Goal: Check status: Check status

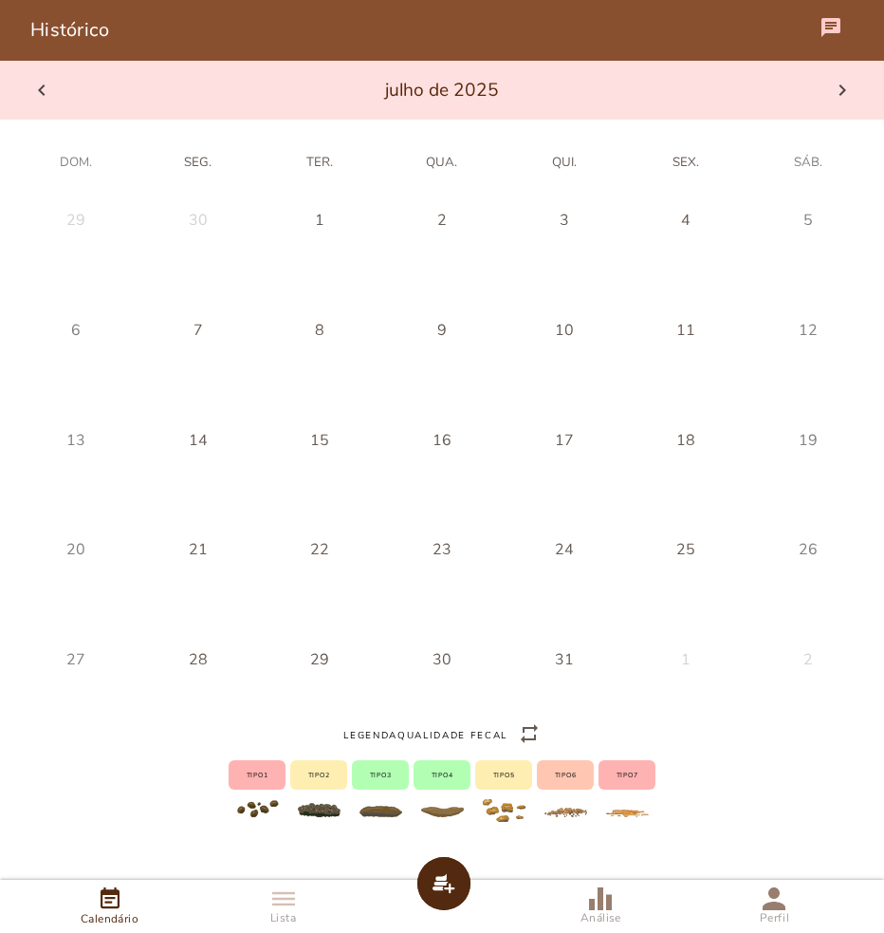
click at [36, 96] on icon at bounding box center [41, 90] width 23 height 23
click at [37, 96] on icon at bounding box center [41, 90] width 23 height 23
click at [39, 95] on icon at bounding box center [41, 90] width 23 height 23
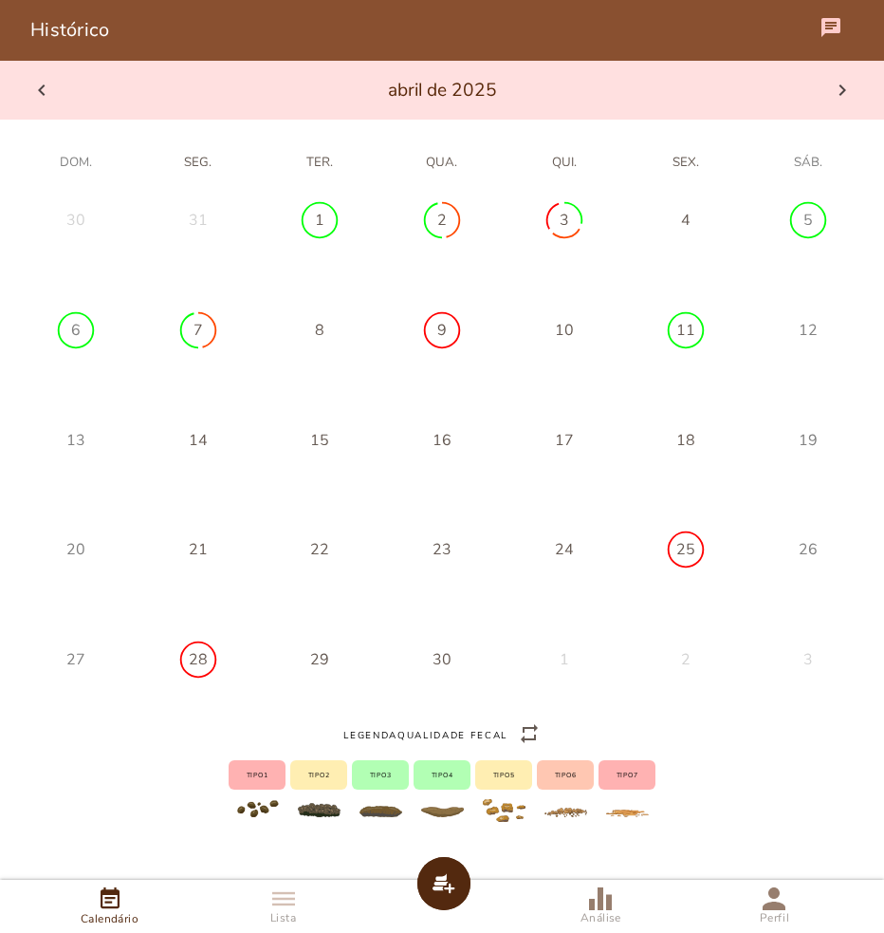
click at [39, 94] on icon at bounding box center [41, 90] width 23 height 23
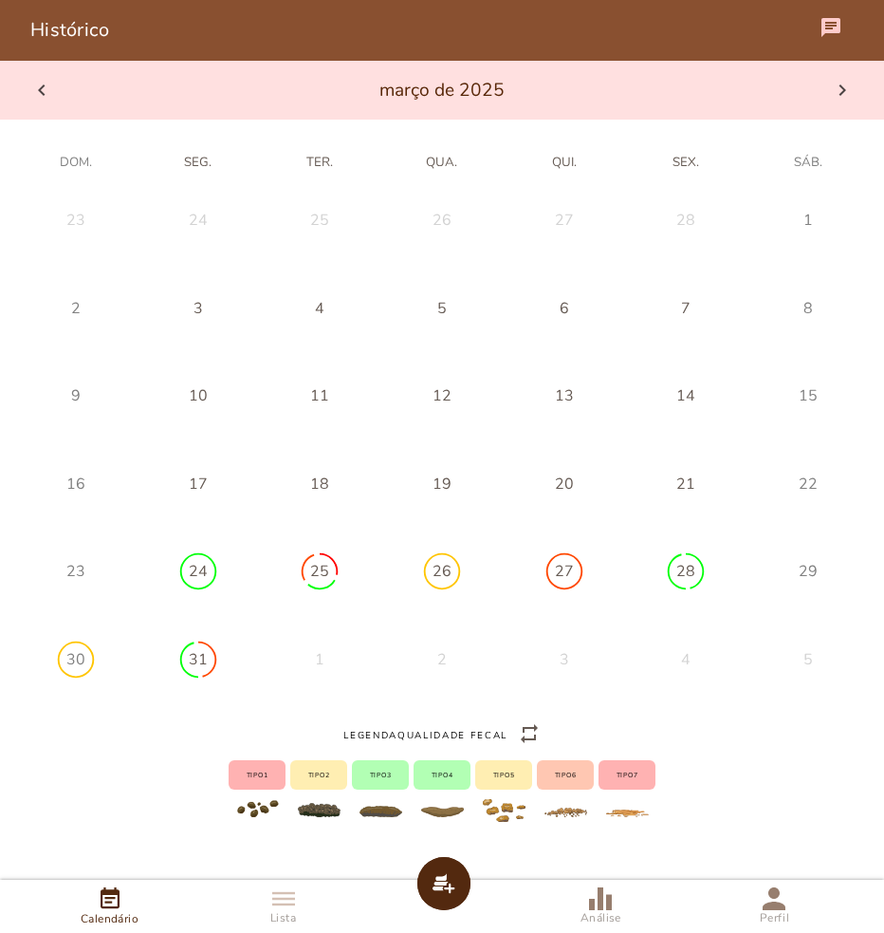
click at [39, 94] on icon at bounding box center [41, 90] width 23 height 23
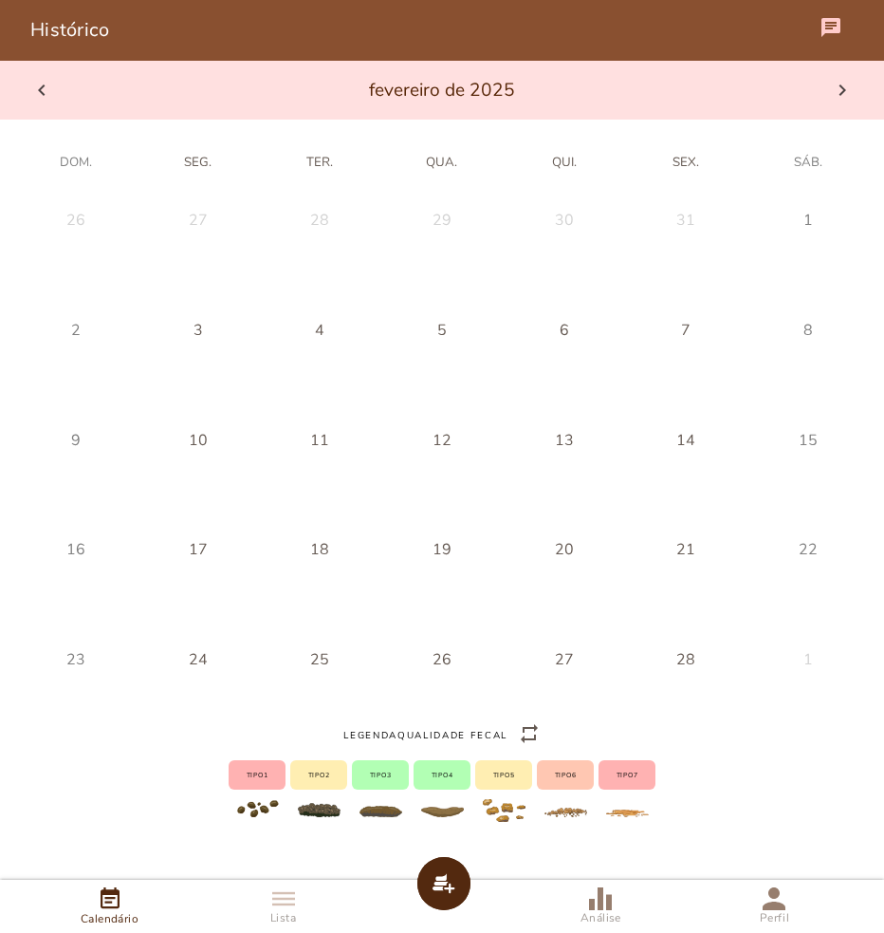
drag, startPoint x: 49, startPoint y: 109, endPoint x: 46, endPoint y: 95, distance: 14.7
click at [48, 105] on div at bounding box center [442, 90] width 884 height 59
drag, startPoint x: 46, startPoint y: 95, endPoint x: 426, endPoint y: 74, distance: 381.1
click at [50, 93] on icon at bounding box center [41, 90] width 23 height 23
click at [846, 91] on icon at bounding box center [842, 90] width 23 height 23
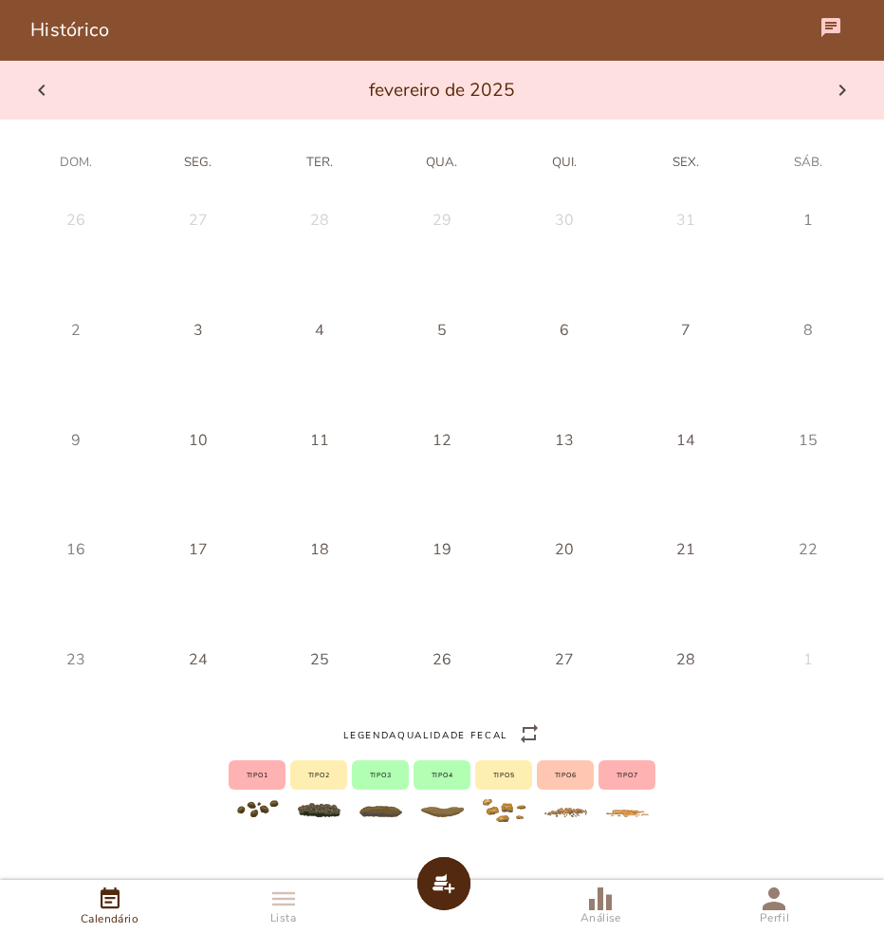
click at [846, 91] on icon at bounding box center [842, 90] width 23 height 23
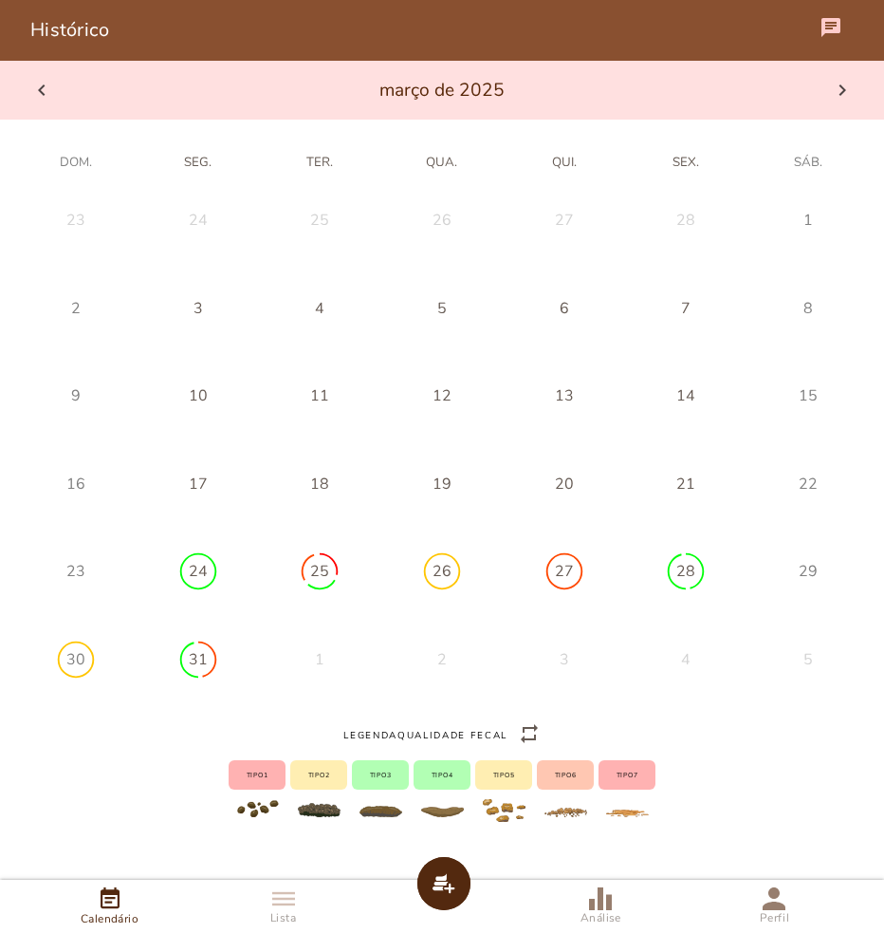
click at [137, 236] on button at bounding box center [76, 221] width 121 height 30
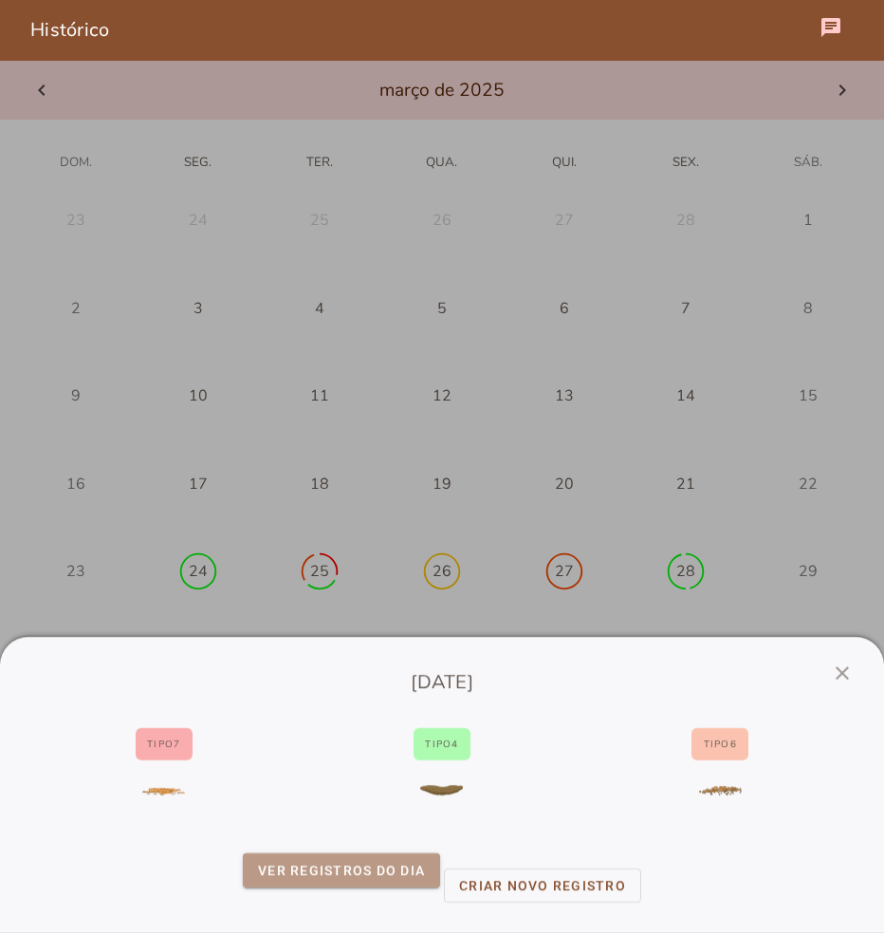
drag, startPoint x: 381, startPoint y: 873, endPoint x: 390, endPoint y: 866, distance: 11.6
click at [0, 0] on slot "ver registros do dia" at bounding box center [0, 0] width 0 height 0
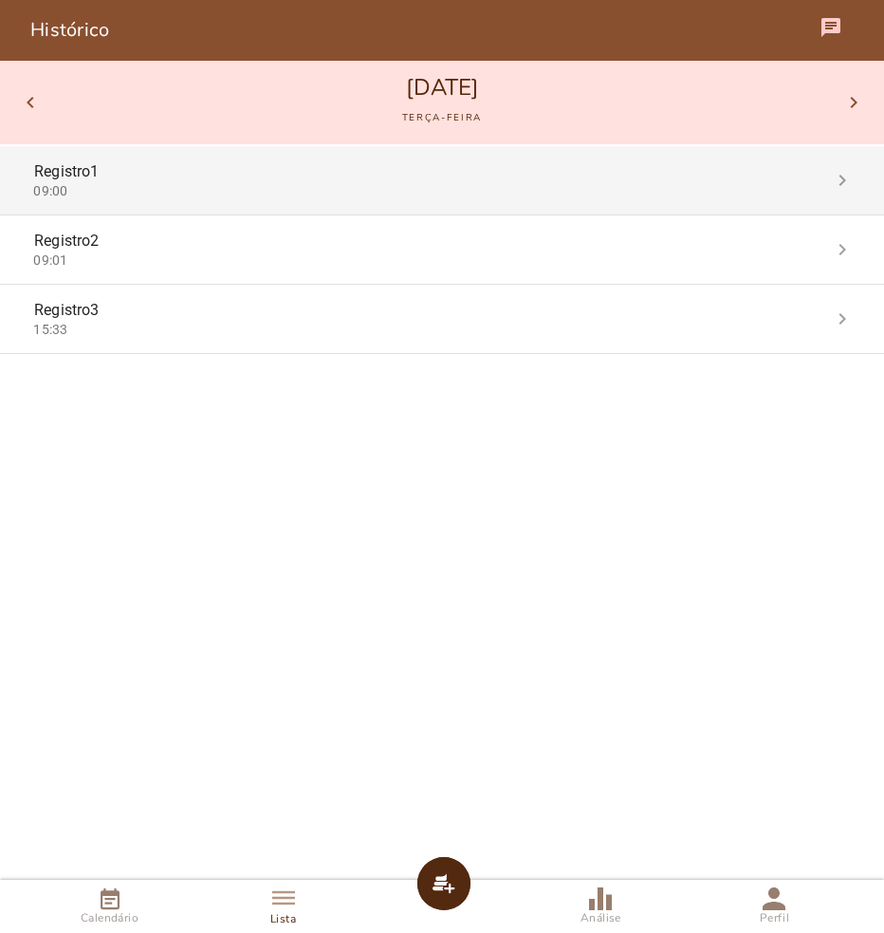
click at [479, 203] on mwc-list-item "Registro 1 09:00 chevron_right" at bounding box center [442, 180] width 884 height 68
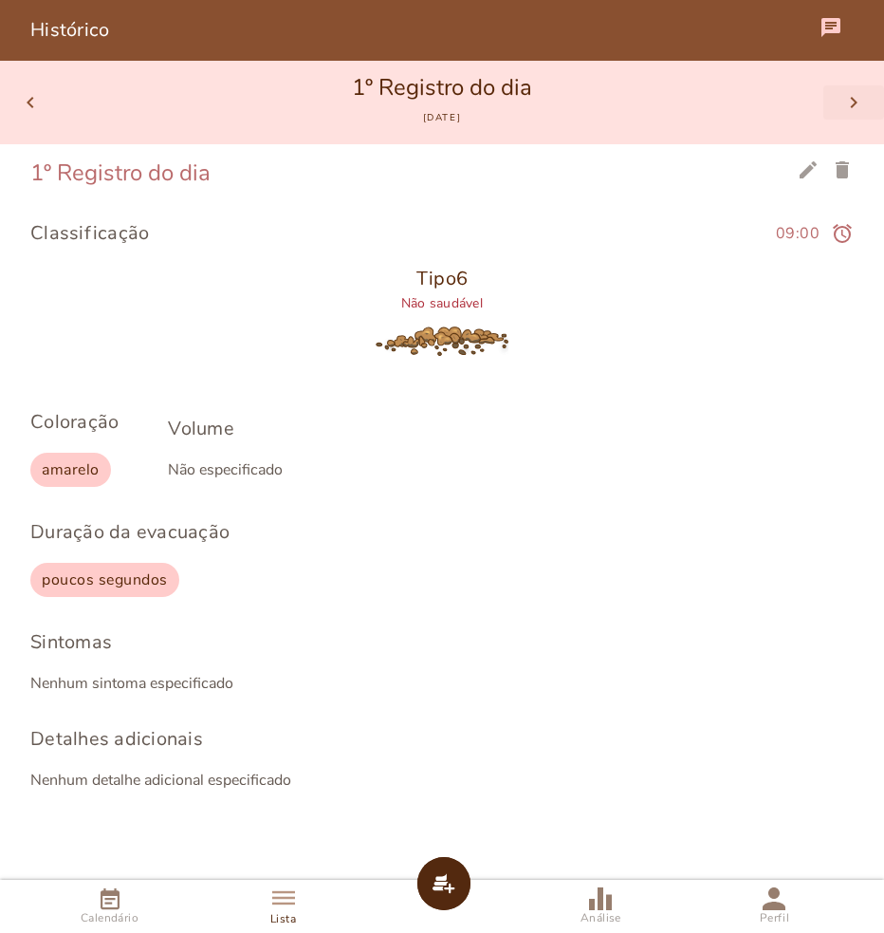
click at [0, 0] on slot "chevron_right" at bounding box center [0, 0] width 0 height 0
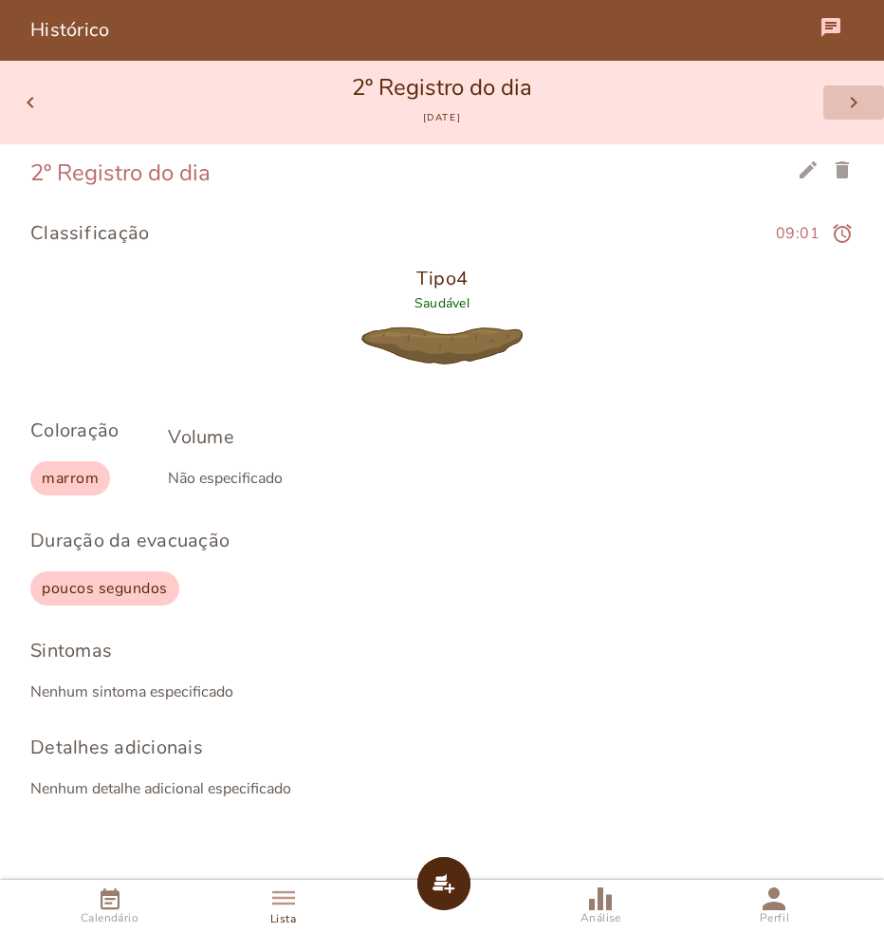
click at [0, 0] on slot "chevron_right" at bounding box center [0, 0] width 0 height 0
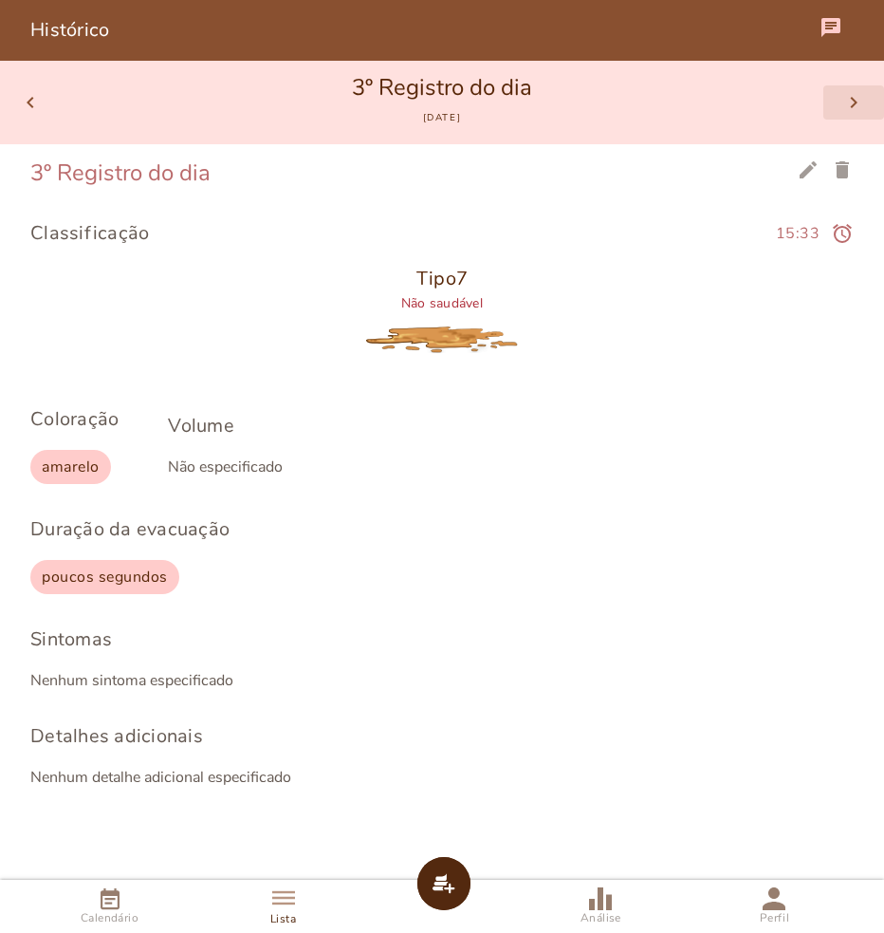
click at [0, 0] on slot "chevron_right" at bounding box center [0, 0] width 0 height 0
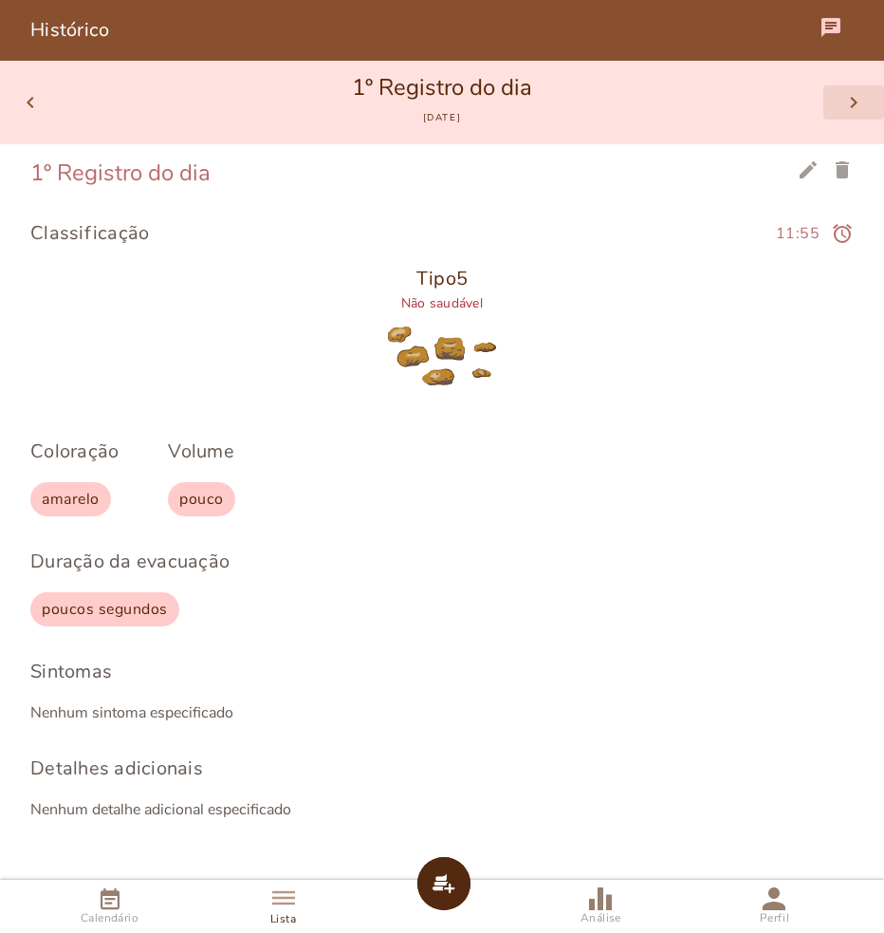
click at [0, 0] on slot "chevron_right" at bounding box center [0, 0] width 0 height 0
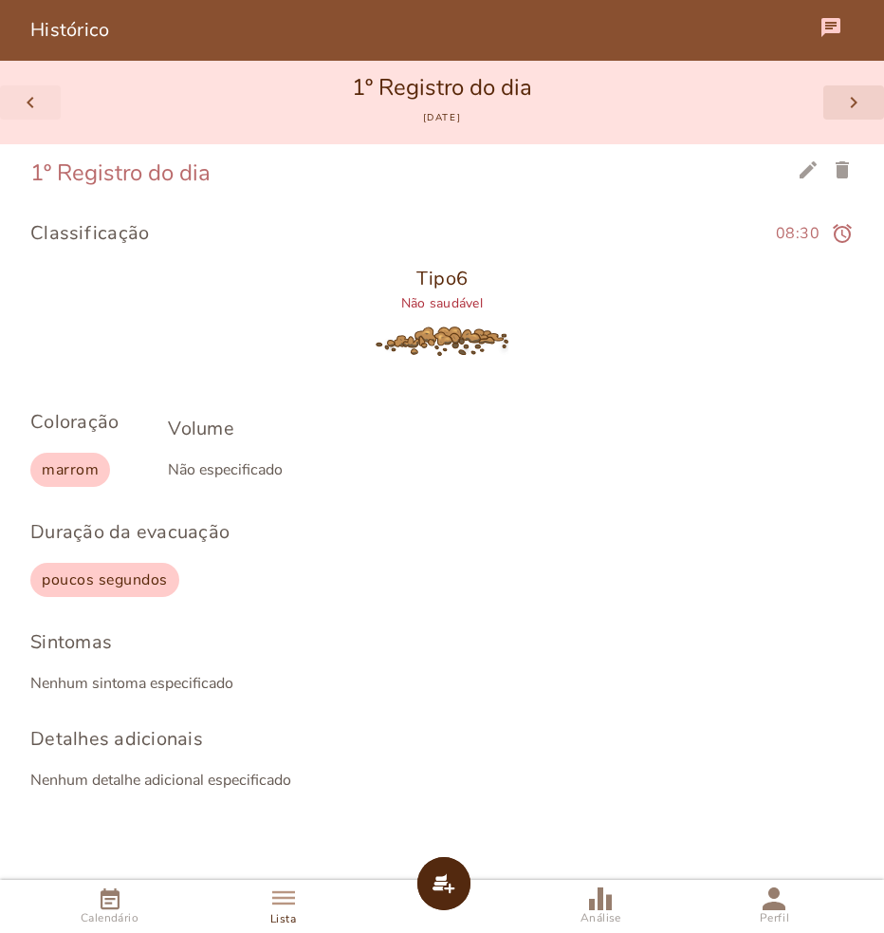
click at [21, 115] on button "chevron_left" at bounding box center [30, 102] width 61 height 34
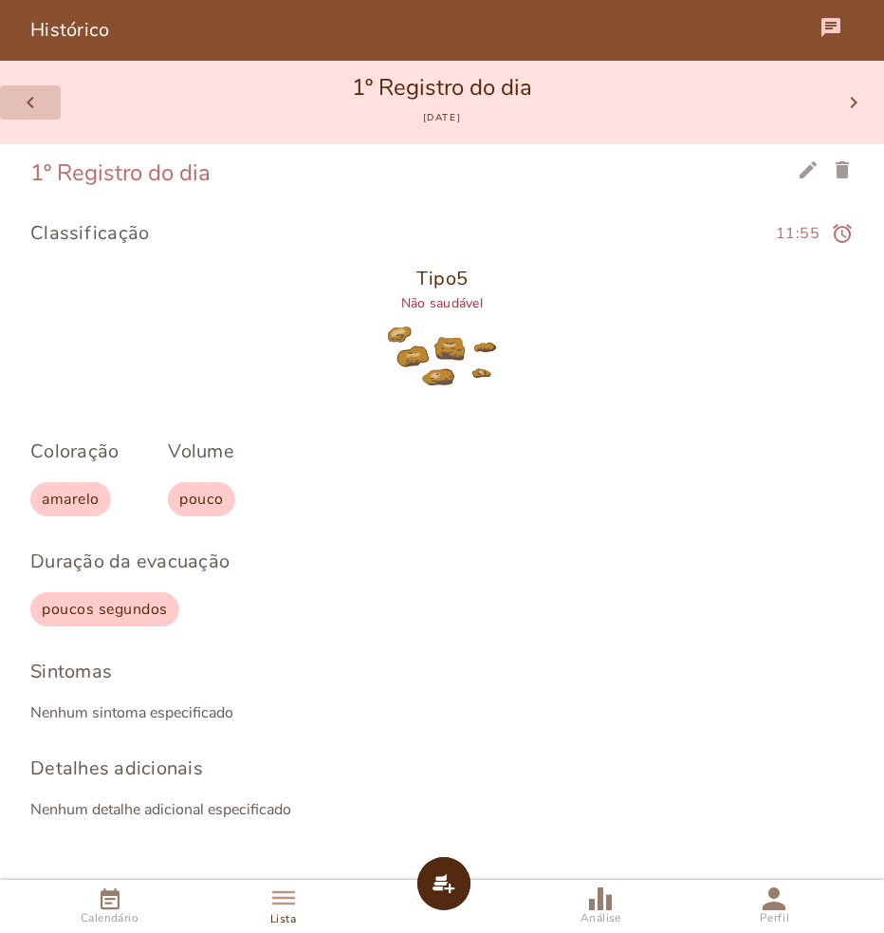
click at [0, 0] on slot "chevron_left" at bounding box center [0, 0] width 0 height 0
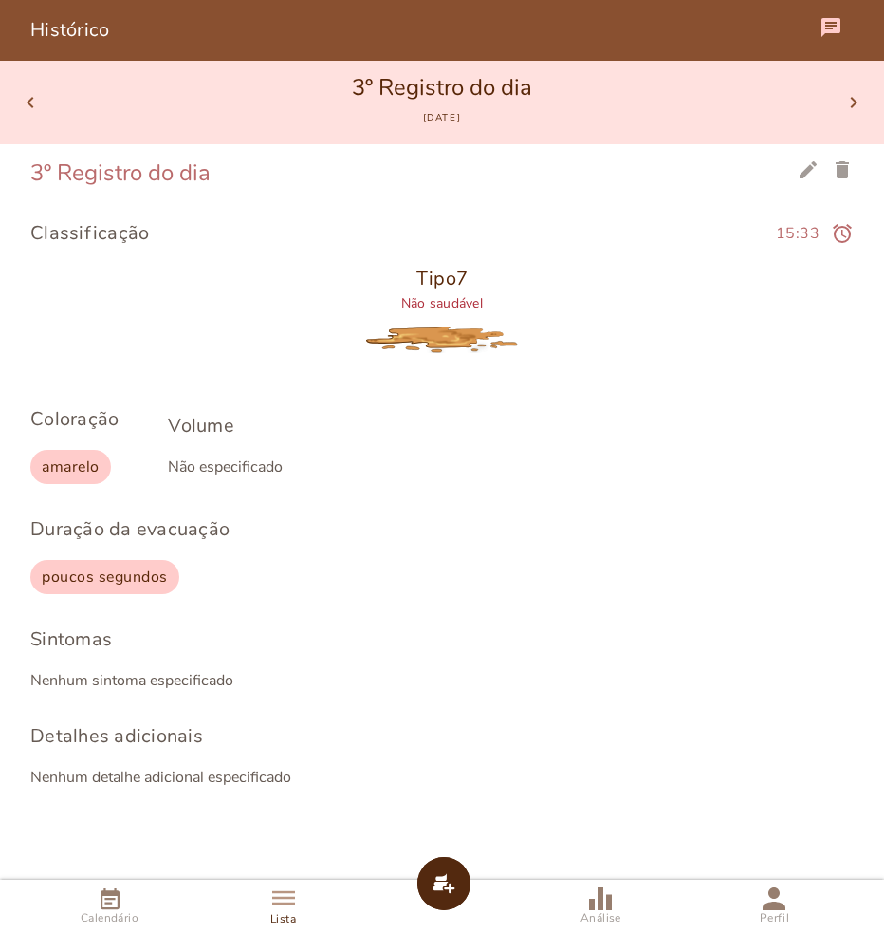
click at [619, 897] on link "Análise" at bounding box center [601, 906] width 168 height 53
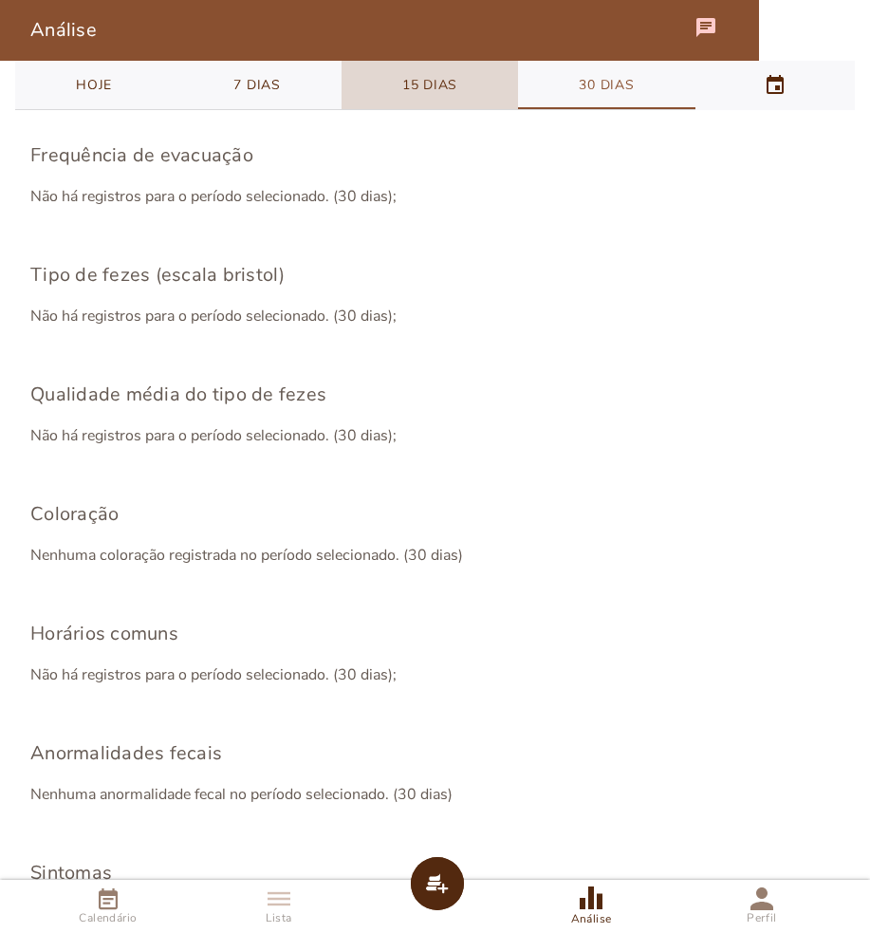
click at [0, 0] on slot "15 dias" at bounding box center [0, 0] width 0 height 0
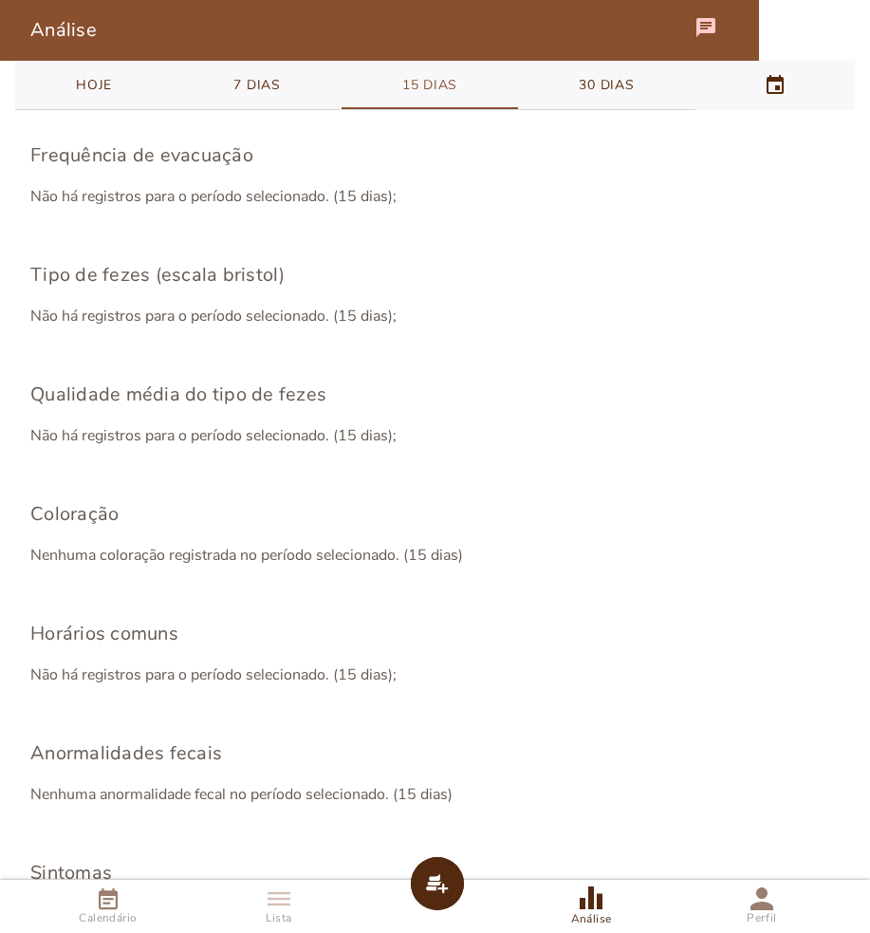
click at [0, 0] on slot "7 dias" at bounding box center [0, 0] width 0 height 0
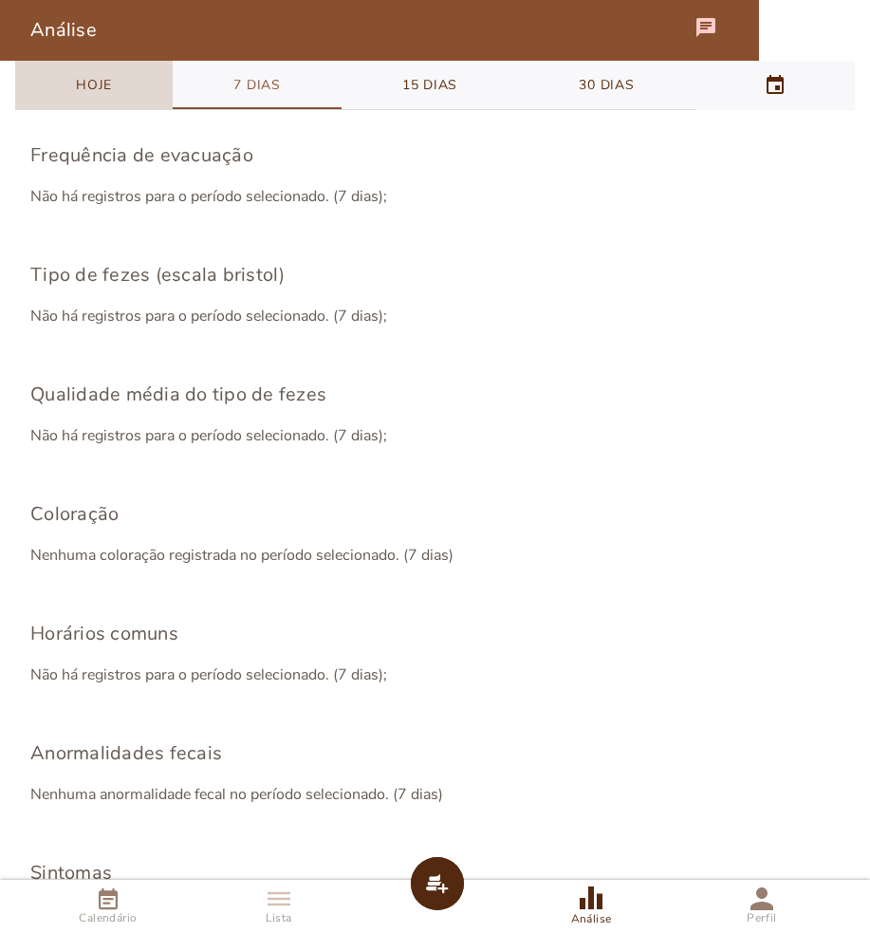
click at [0, 0] on slot "Hoje" at bounding box center [0, 0] width 0 height 0
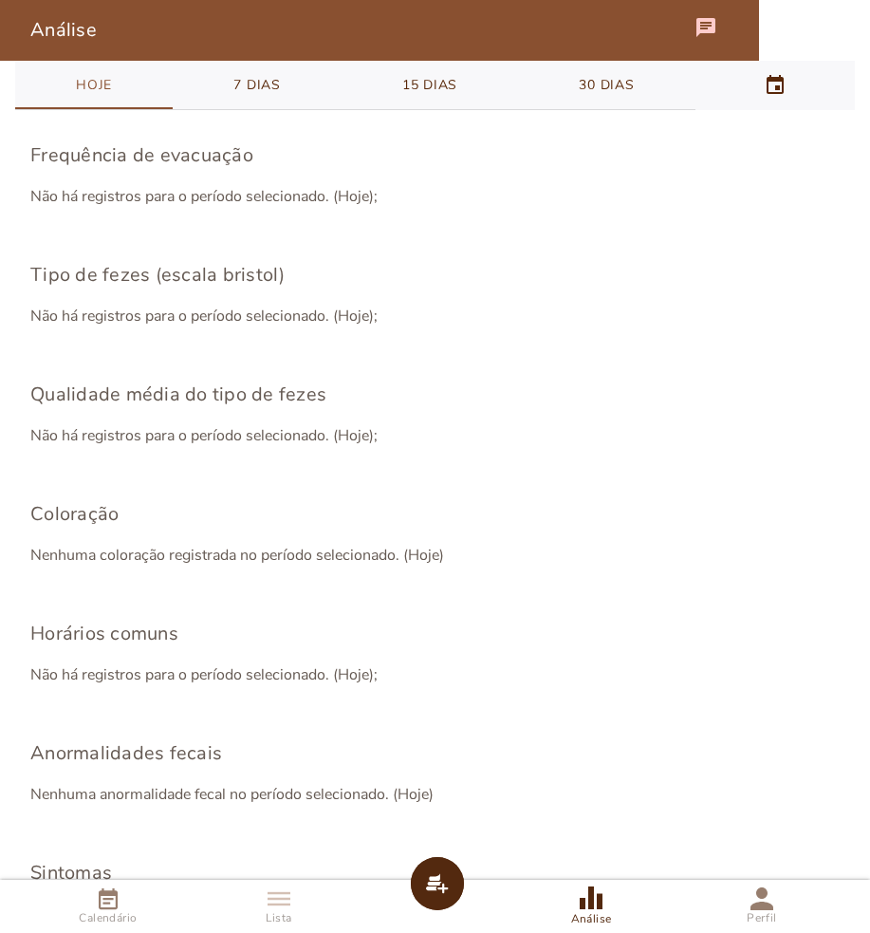
click at [771, 88] on iron-icon at bounding box center [775, 85] width 23 height 23
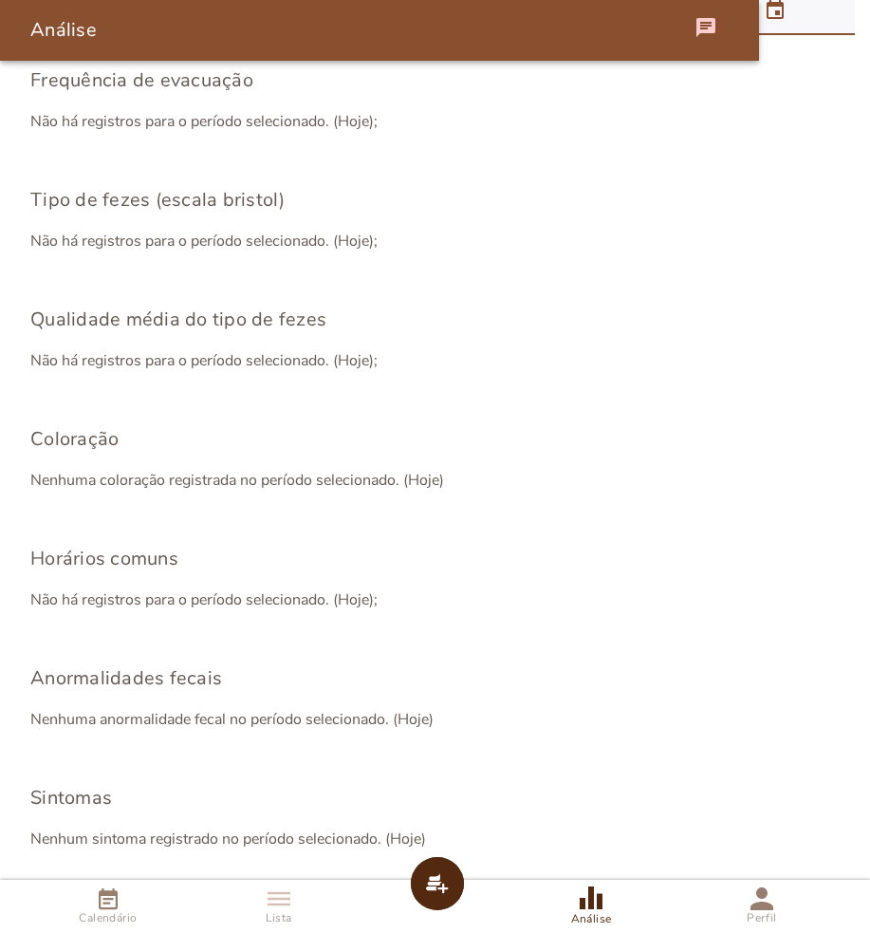
scroll to position [108, 0]
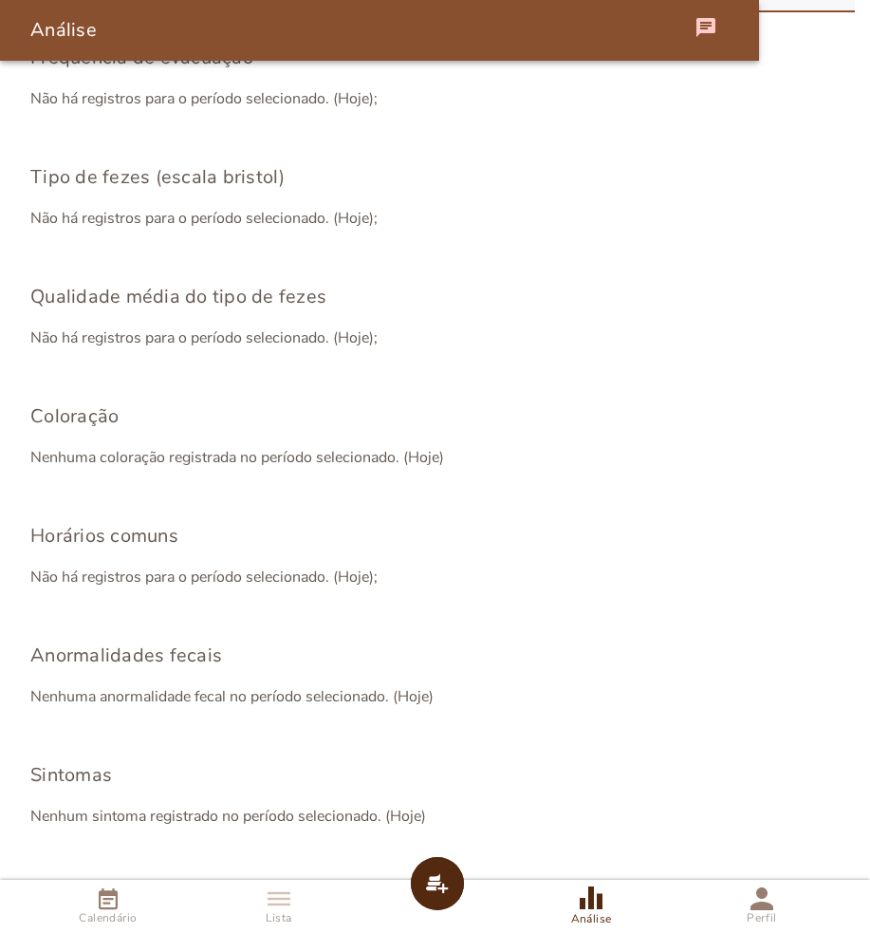
click at [251, 907] on link "Lista" at bounding box center [278, 906] width 165 height 53
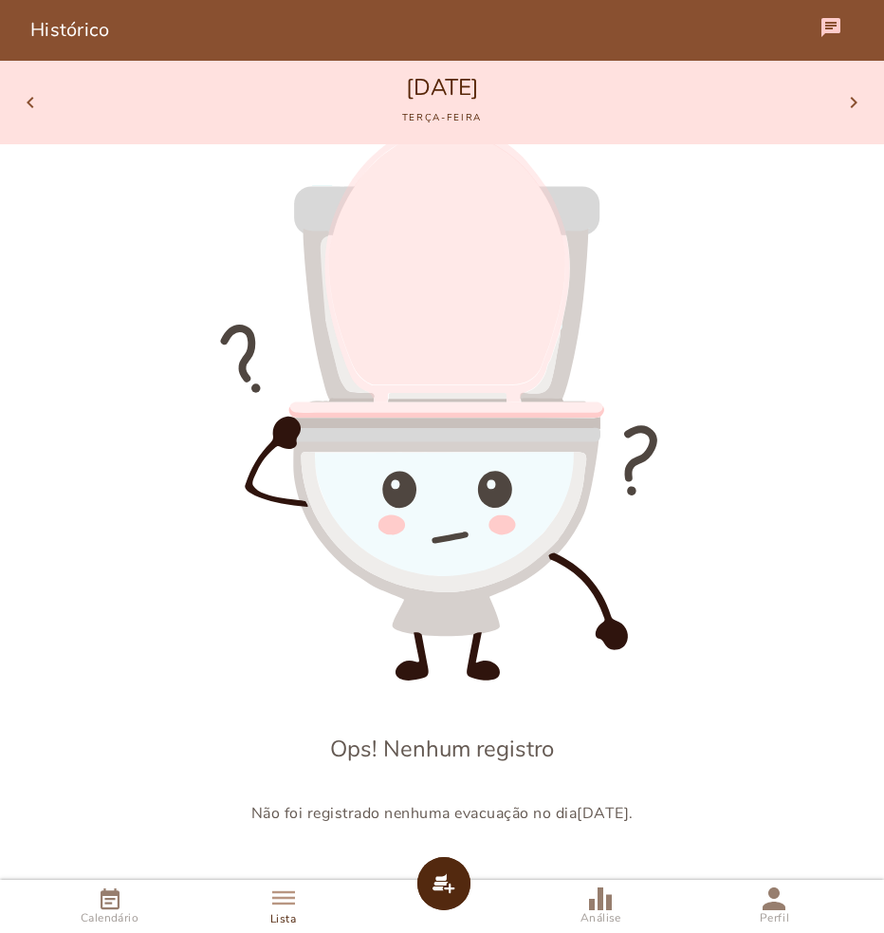
click at [102, 907] on iron-icon at bounding box center [110, 898] width 23 height 23
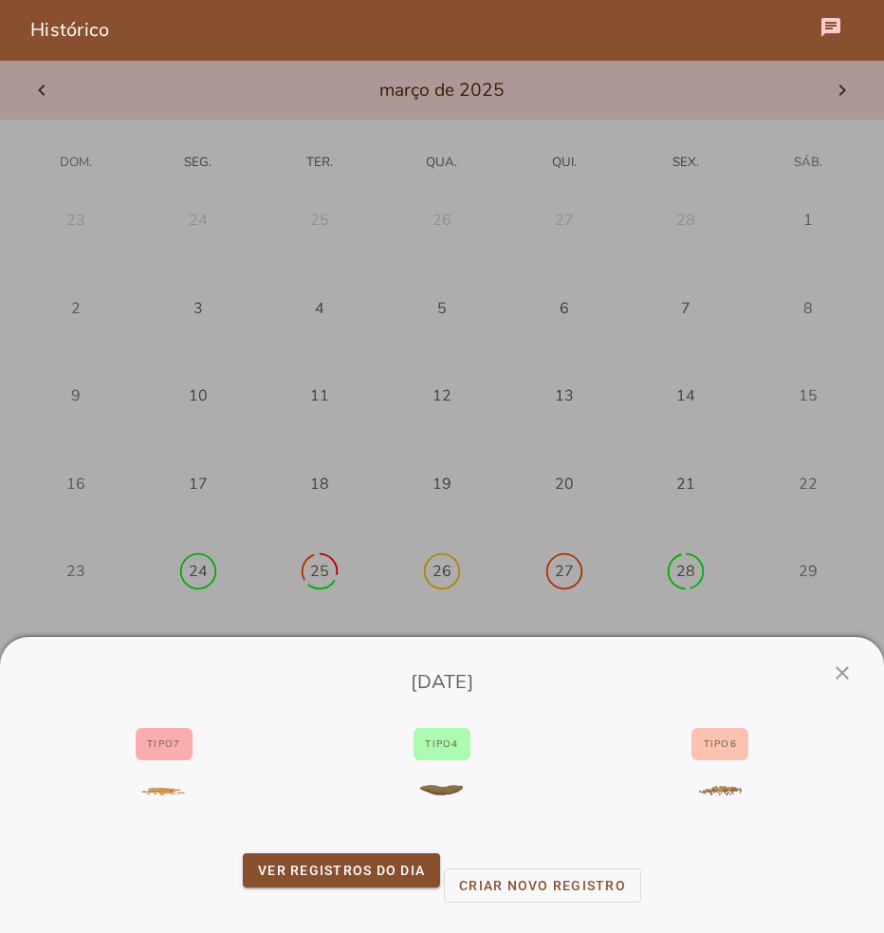
click at [0, 0] on slot "close" at bounding box center [0, 0] width 0 height 0
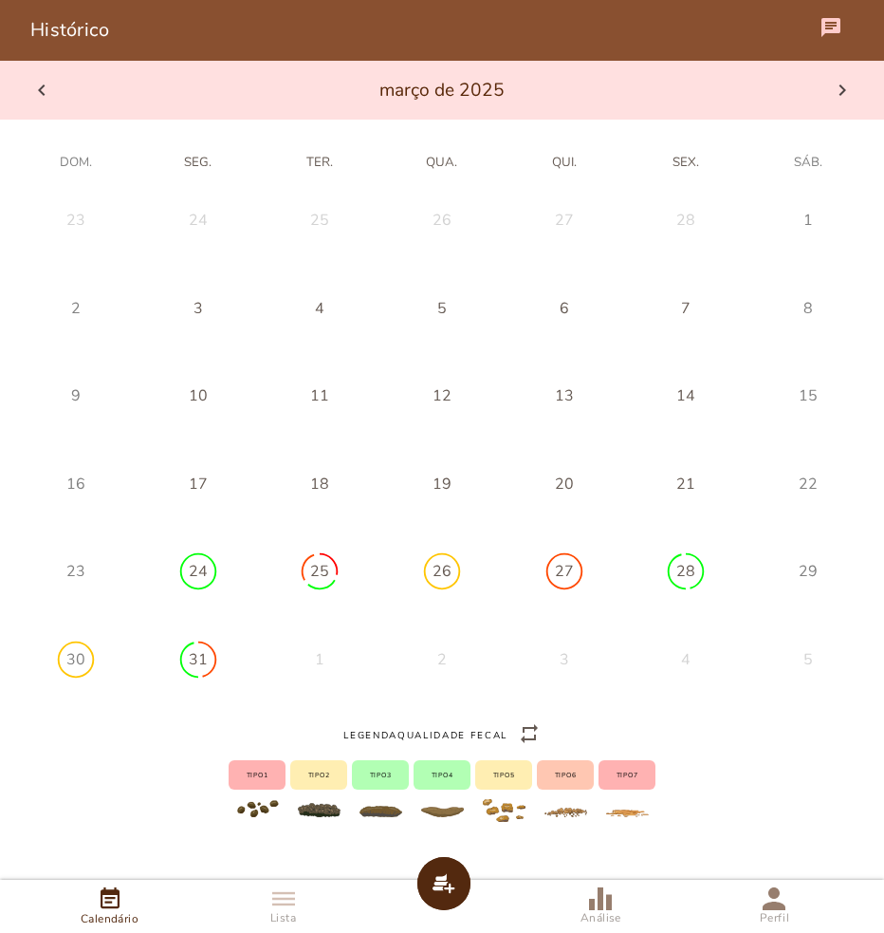
click at [838, 100] on icon at bounding box center [842, 90] width 23 height 23
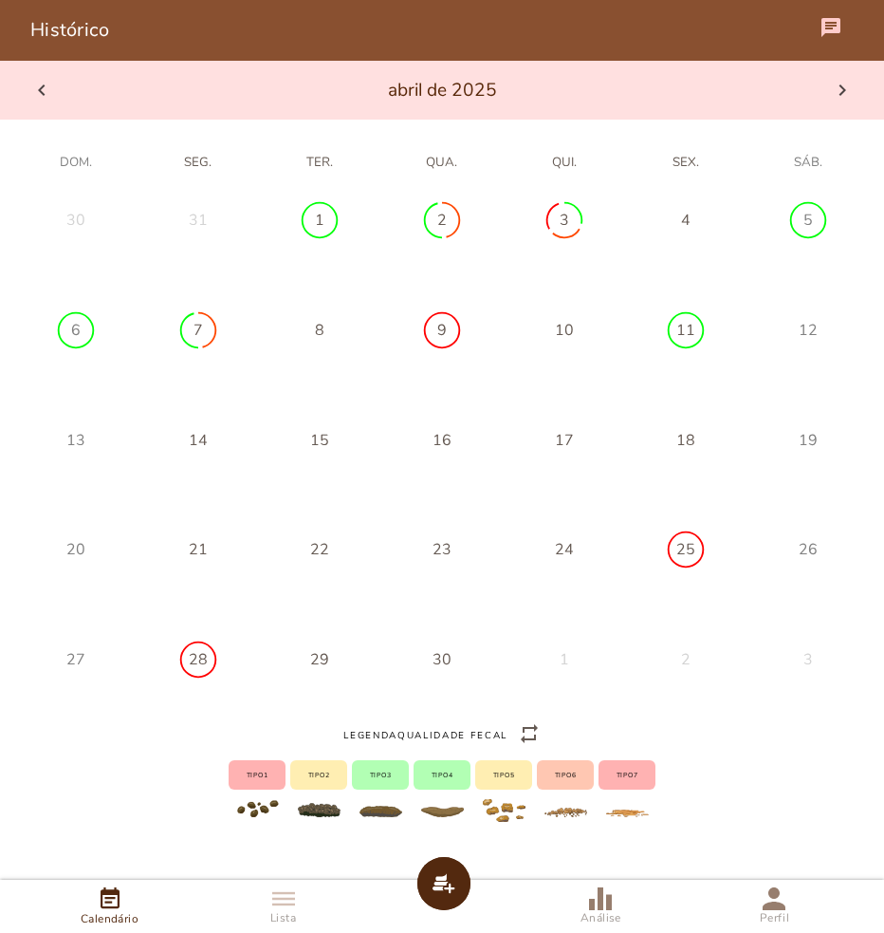
click at [831, 84] on div at bounding box center [442, 90] width 884 height 59
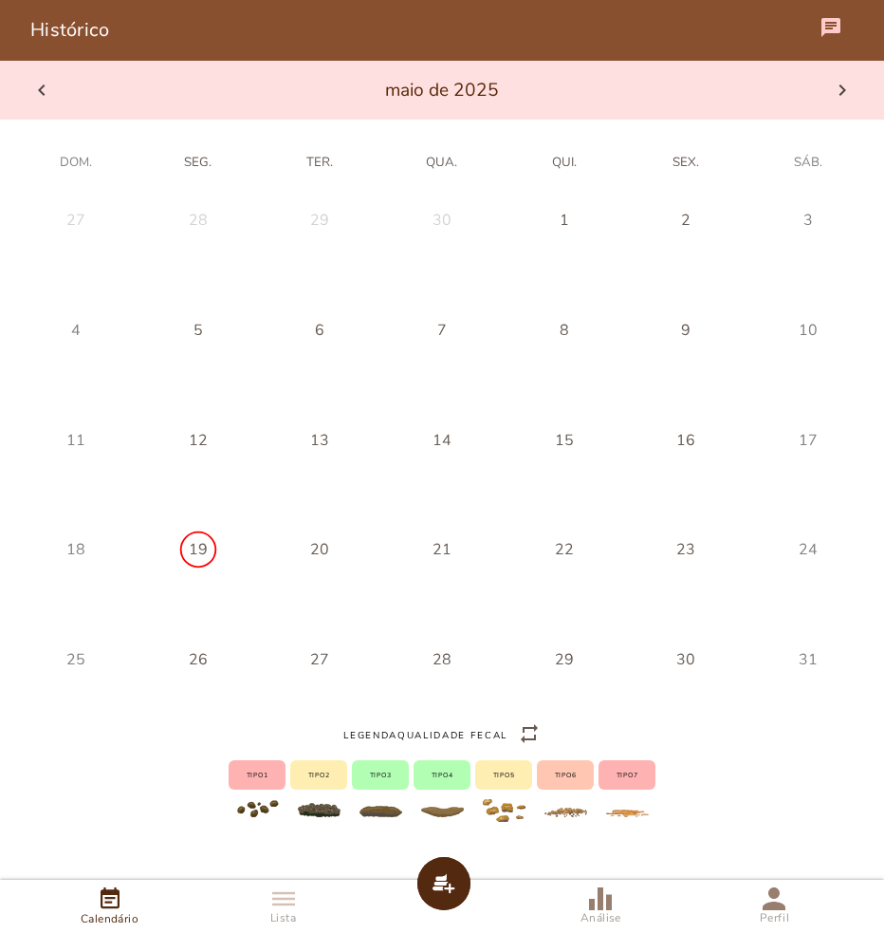
click at [842, 89] on icon at bounding box center [842, 90] width 23 height 23
click at [843, 89] on icon at bounding box center [842, 90] width 23 height 23
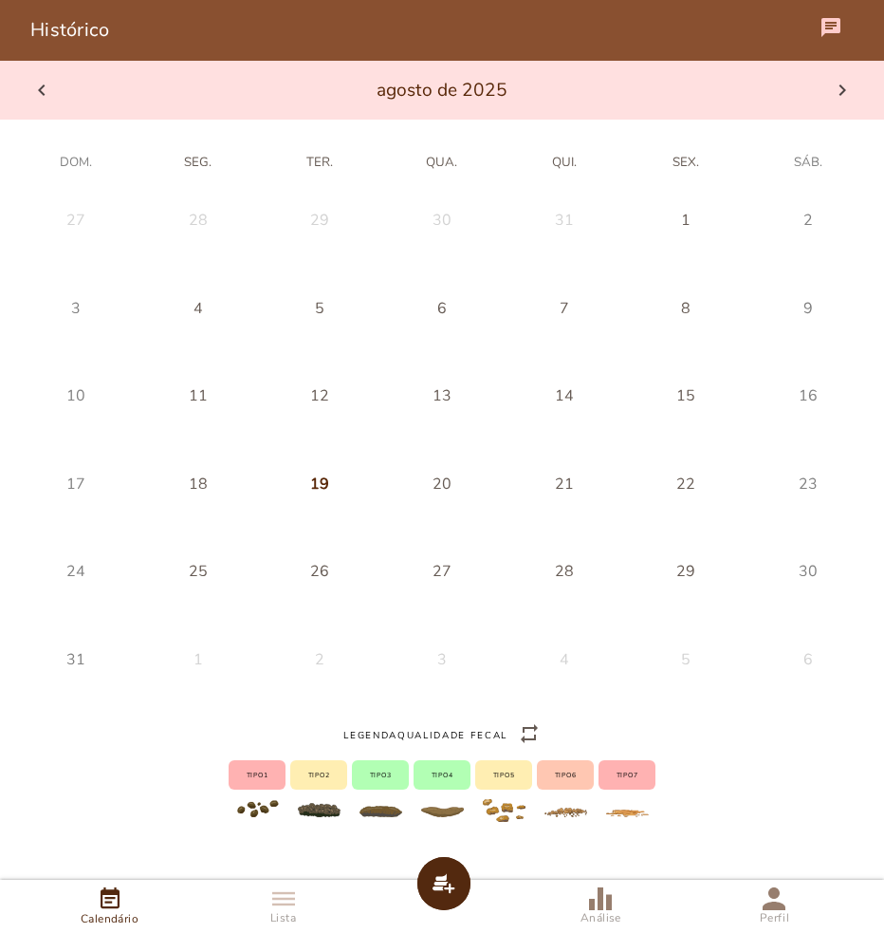
click at [843, 89] on icon at bounding box center [842, 90] width 23 height 23
